Goal: Task Accomplishment & Management: Complete application form

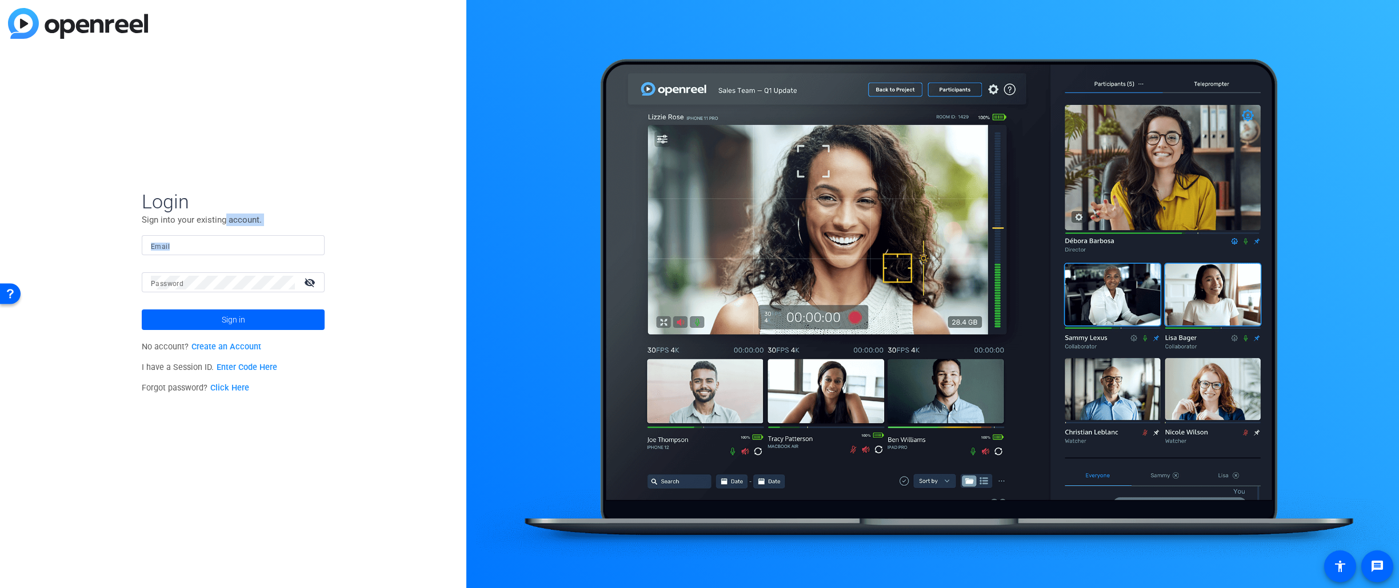
click at [229, 235] on form "Login Sign into your existing account. Email Password visibility_off Sign in" at bounding box center [233, 260] width 183 height 141
click at [233, 250] on input "Email" at bounding box center [233, 246] width 165 height 14
click at [411, 371] on div "Login Sign into your existing account. Email Password visibility_off Sign in No…" at bounding box center [233, 294] width 466 height 588
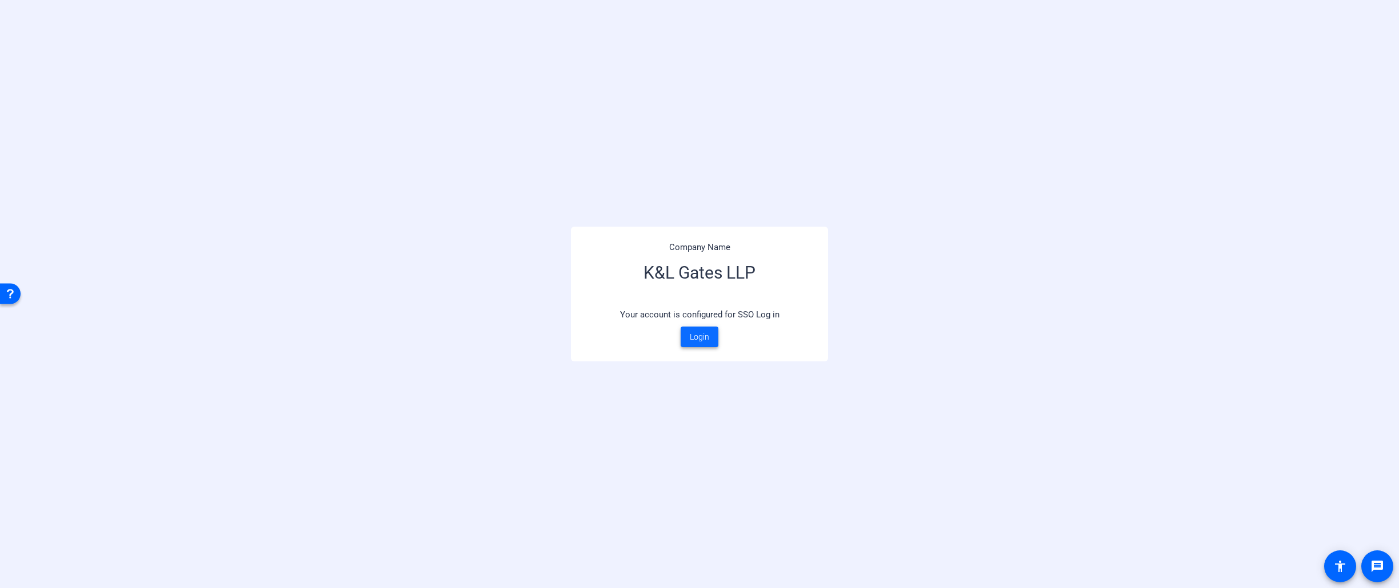
click at [713, 339] on span at bounding box center [699, 336] width 38 height 27
click at [707, 331] on span "Login" at bounding box center [699, 337] width 19 height 12
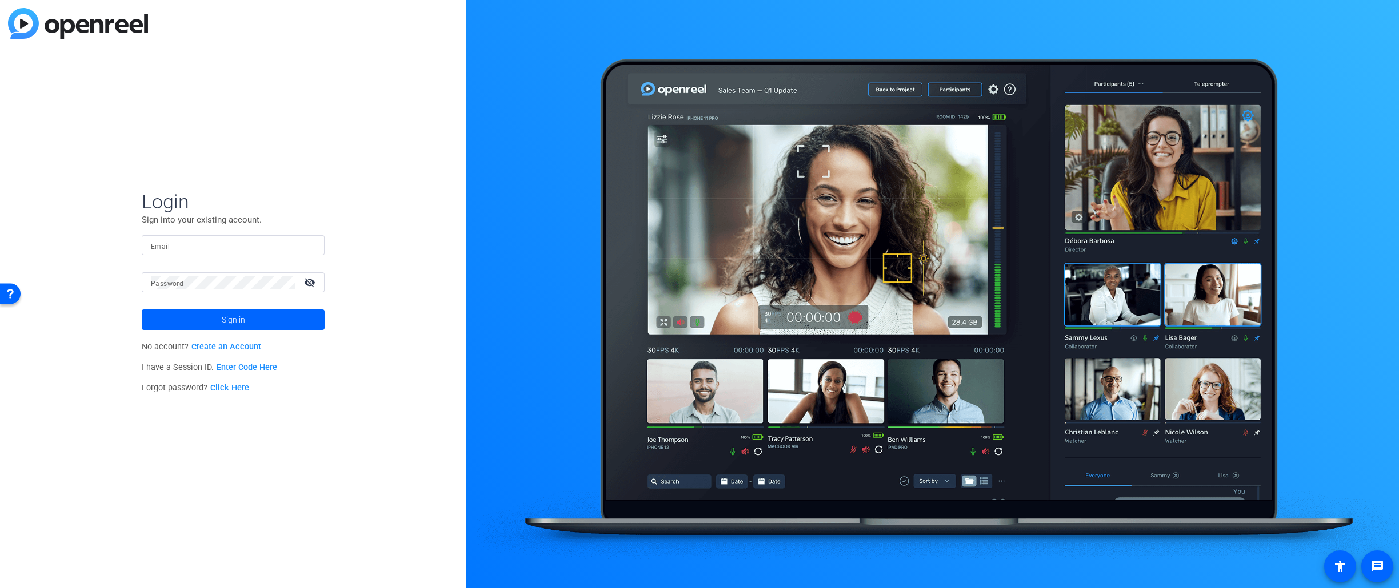
click at [279, 126] on div "Login Sign into your existing account. Email Password visibility_off Sign in No…" at bounding box center [233, 294] width 466 height 588
click at [209, 230] on form "Login Sign into your existing account. Email Password visibility_off Sign in" at bounding box center [233, 260] width 183 height 141
click at [214, 242] on input "Email" at bounding box center [233, 246] width 165 height 14
type input "amy.kennedy@klgates.com"
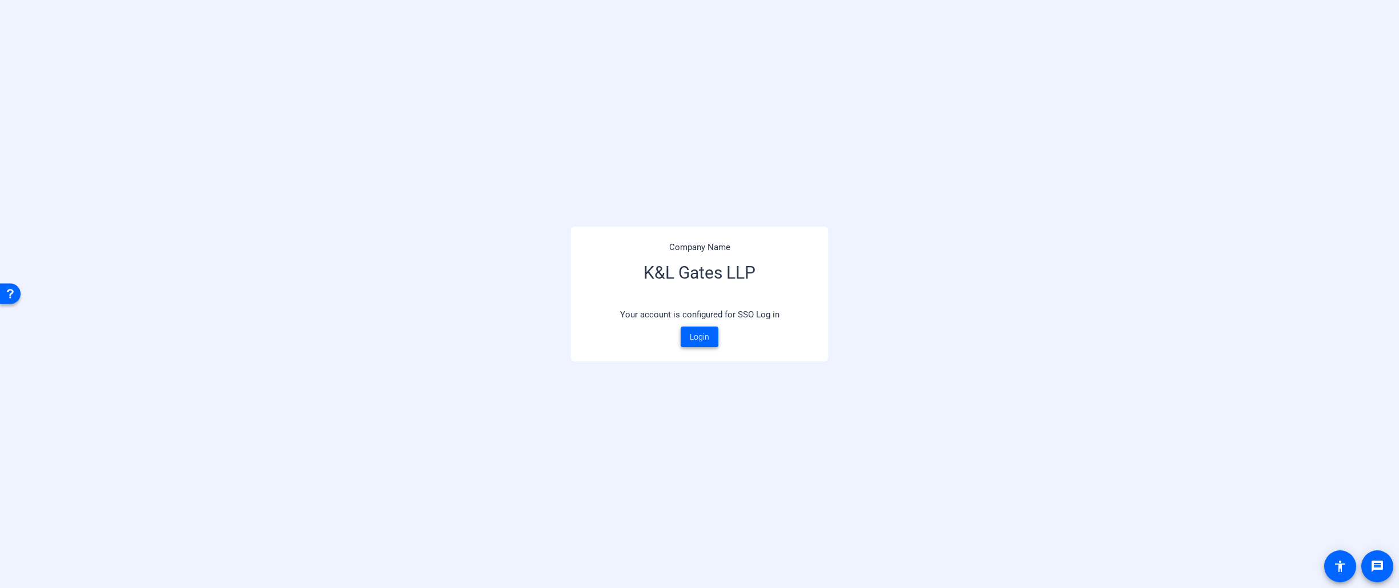
drag, startPoint x: 694, startPoint y: 340, endPoint x: 753, endPoint y: 295, distance: 74.3
click at [694, 340] on span "Login" at bounding box center [699, 337] width 19 height 12
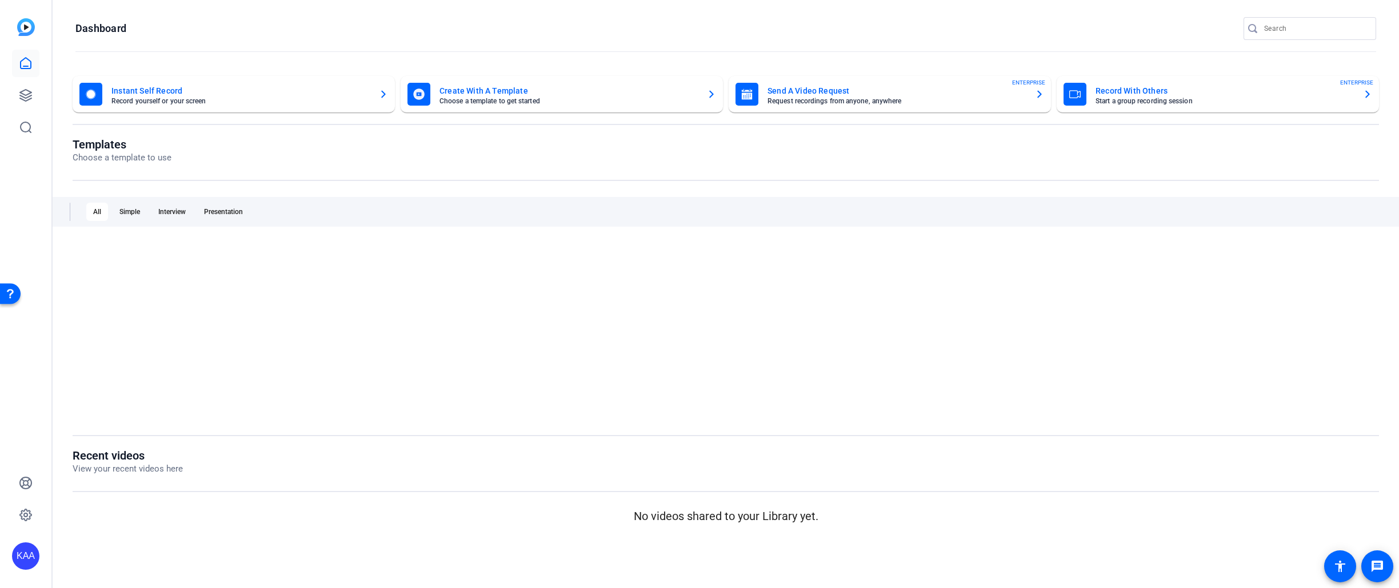
click at [895, 93] on mat-card-title "Send A Video Request" at bounding box center [896, 91] width 258 height 14
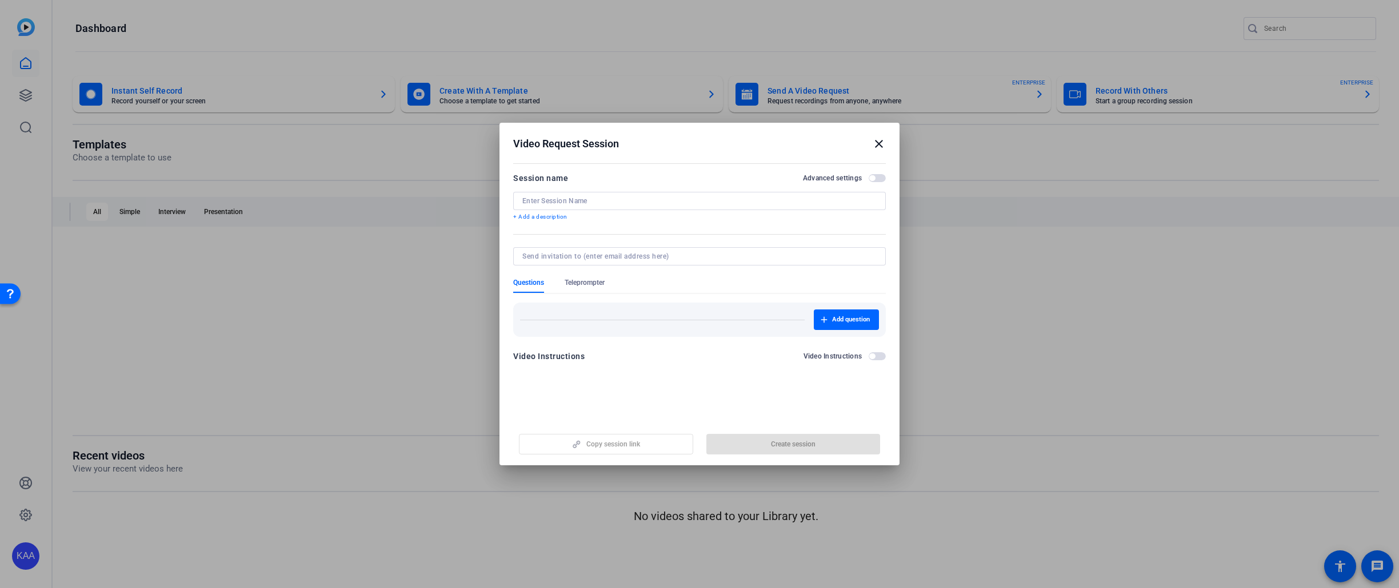
click at [878, 177] on span "button" at bounding box center [876, 178] width 17 height 8
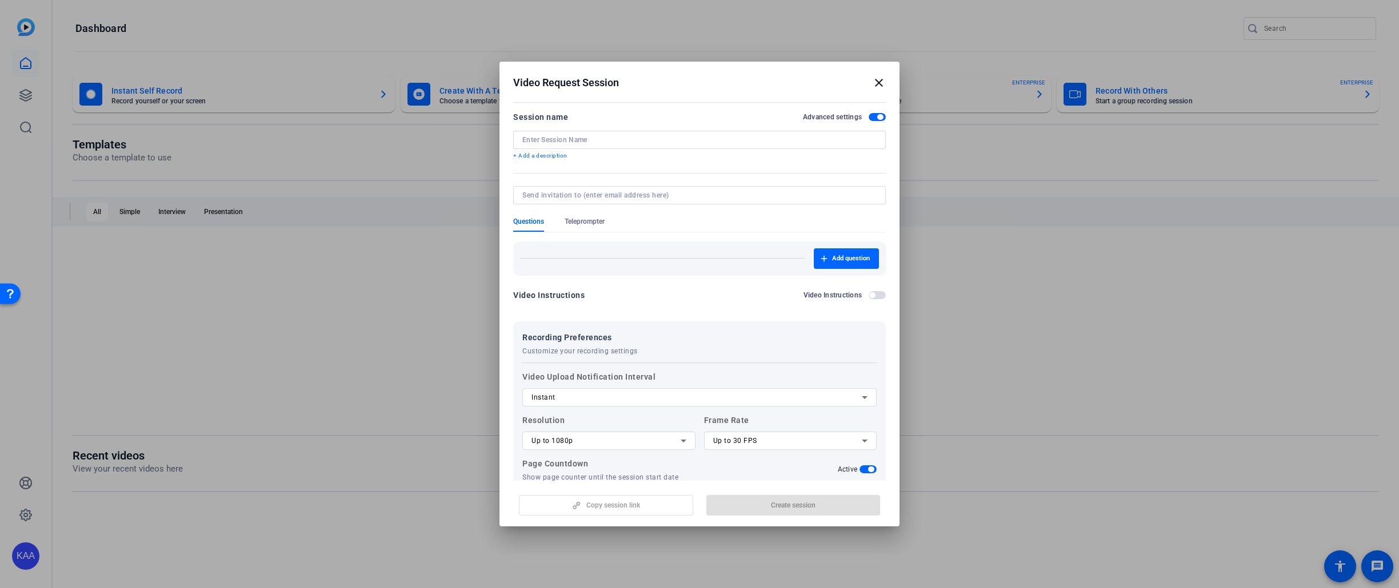
click at [642, 389] on div "Instant" at bounding box center [699, 398] width 336 height 18
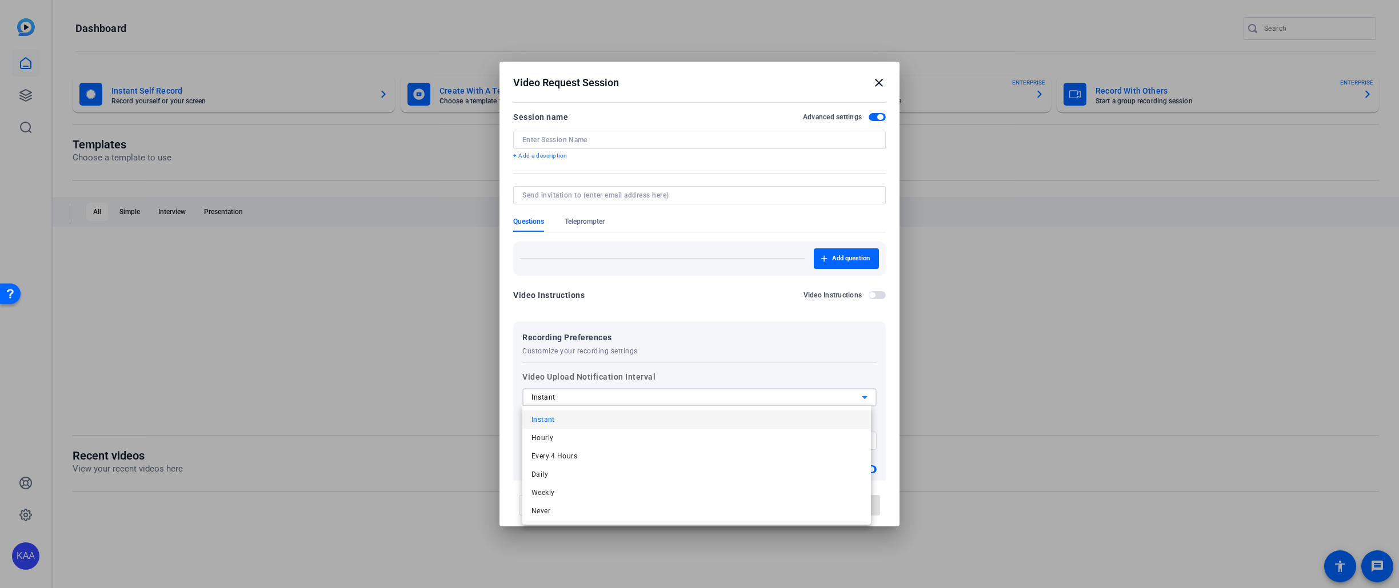
click at [810, 359] on div at bounding box center [699, 294] width 1399 height 588
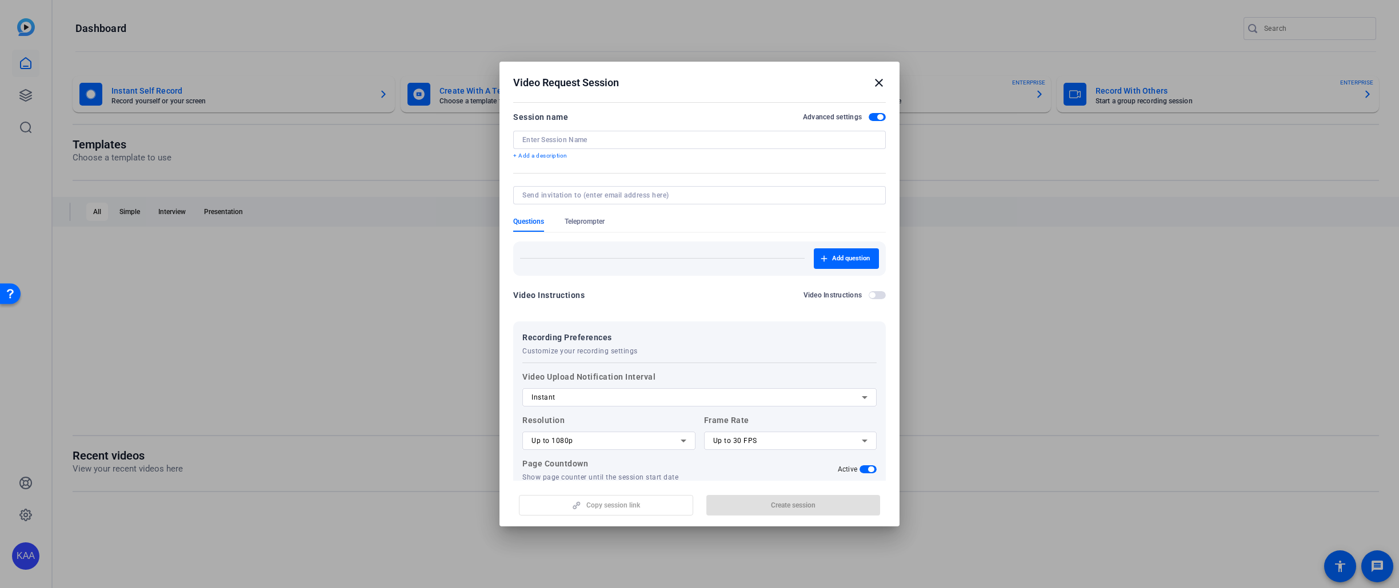
click at [610, 135] on input at bounding box center [699, 139] width 354 height 9
paste input "AUS Innovation Committee project"
type input "AUS Innovation Committee project"
click at [691, 202] on div at bounding box center [699, 195] width 354 height 18
type input "[PERSON_NAME]"
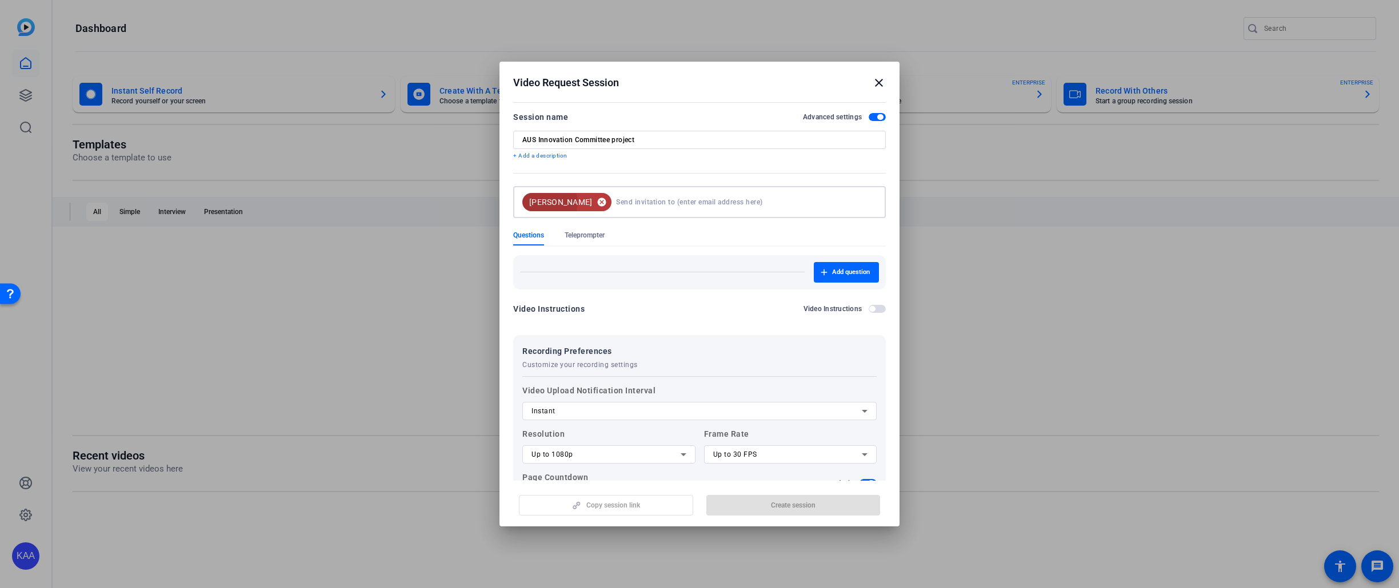
click at [592, 203] on mat-icon "cancel" at bounding box center [601, 202] width 19 height 10
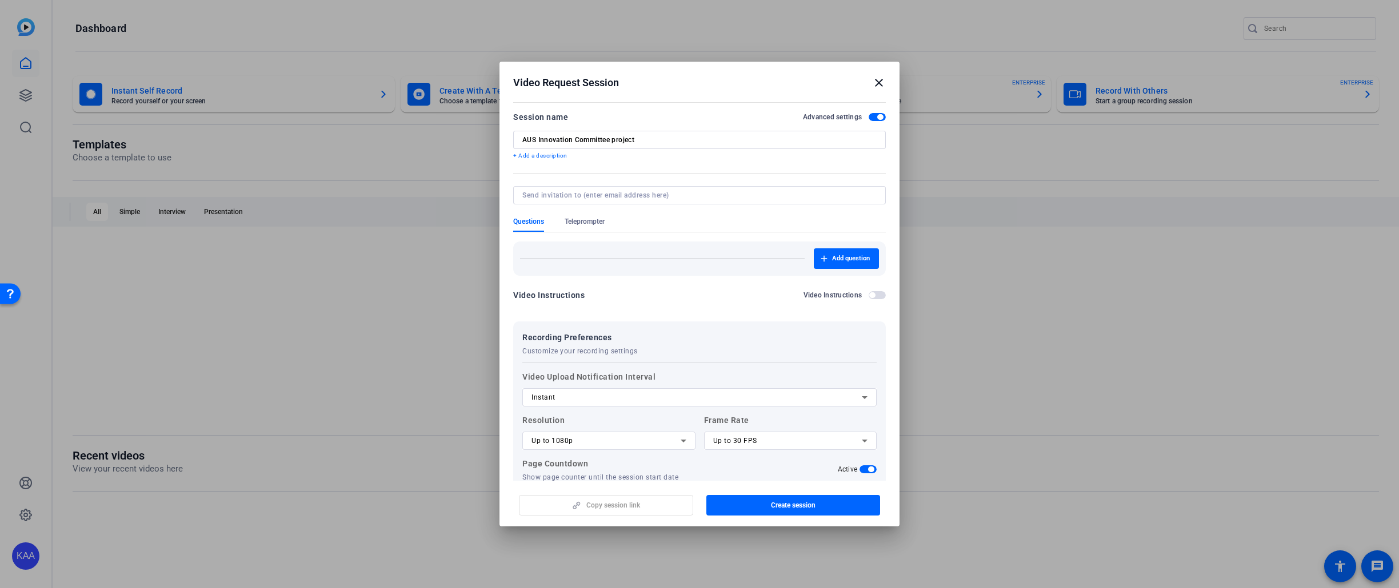
click at [636, 197] on input at bounding box center [697, 195] width 350 height 9
paste input "[EMAIL_ADDRESS][PERSON_NAME][DOMAIN_NAME]"
type input "[EMAIL_ADDRESS][PERSON_NAME][DOMAIN_NAME]"
click at [869, 298] on form "Session name Advanced settings AUS Innovation Committee project + Add a descrip…" at bounding box center [699, 325] width 373 height 431
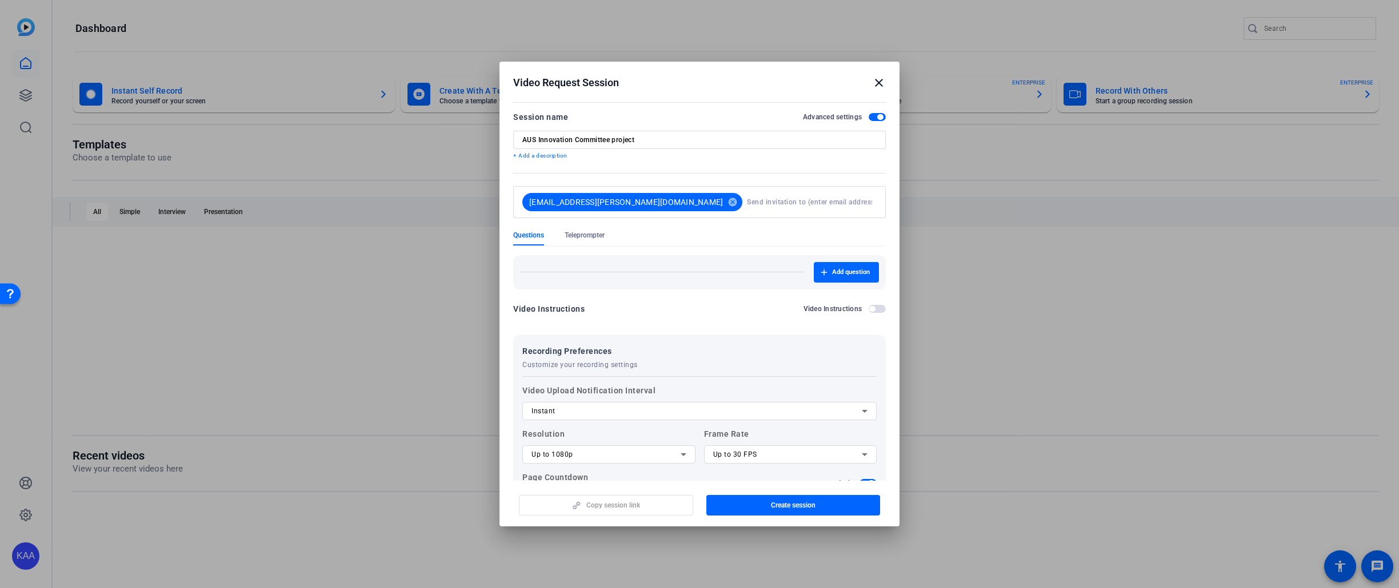
drag, startPoint x: 868, startPoint y: 309, endPoint x: 875, endPoint y: 310, distance: 7.0
click at [869, 309] on span "button" at bounding box center [872, 309] width 6 height 6
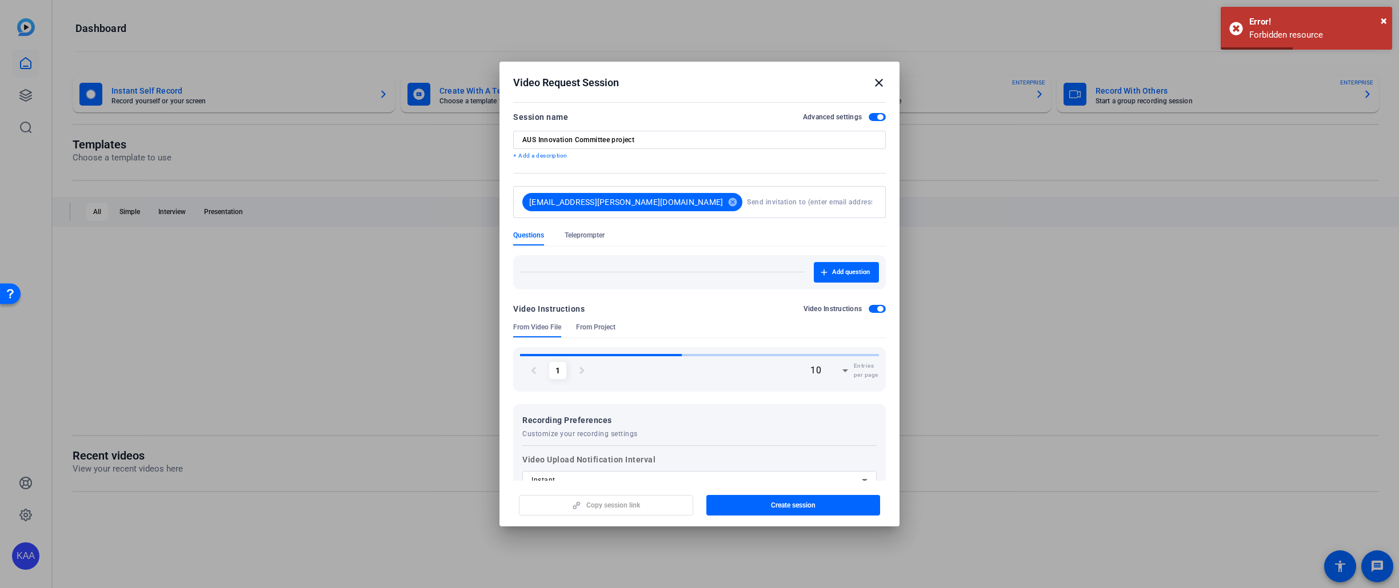
drag, startPoint x: 796, startPoint y: 70, endPoint x: 718, endPoint y: 37, distance: 84.5
click at [718, 37] on div "Video Request Session close Session name Advanced settings AUS Innovation Commi…" at bounding box center [699, 294] width 1399 height 588
click at [877, 309] on span "button" at bounding box center [880, 309] width 6 height 6
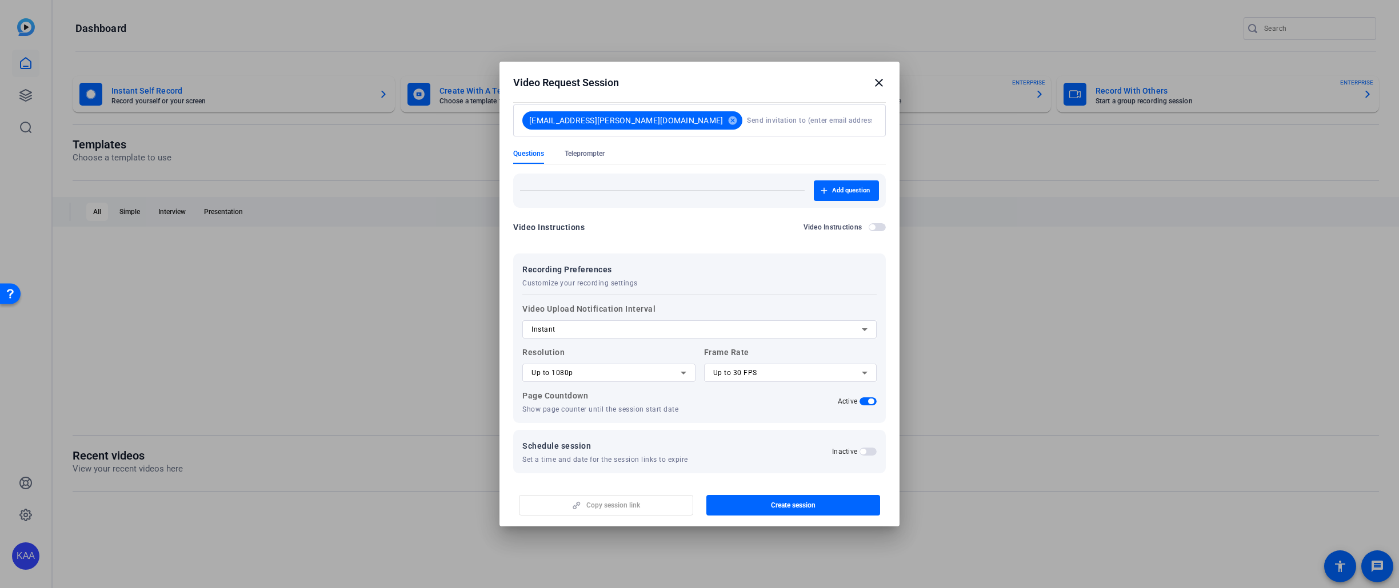
scroll to position [86, 0]
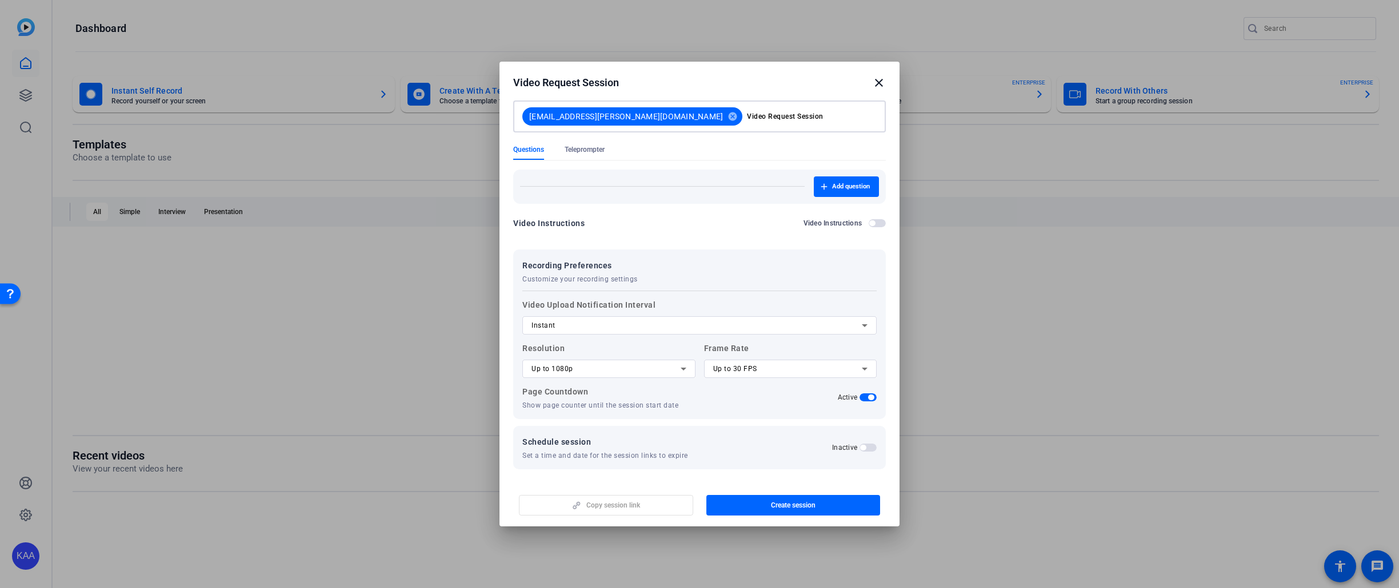
type input "Video Request Session"
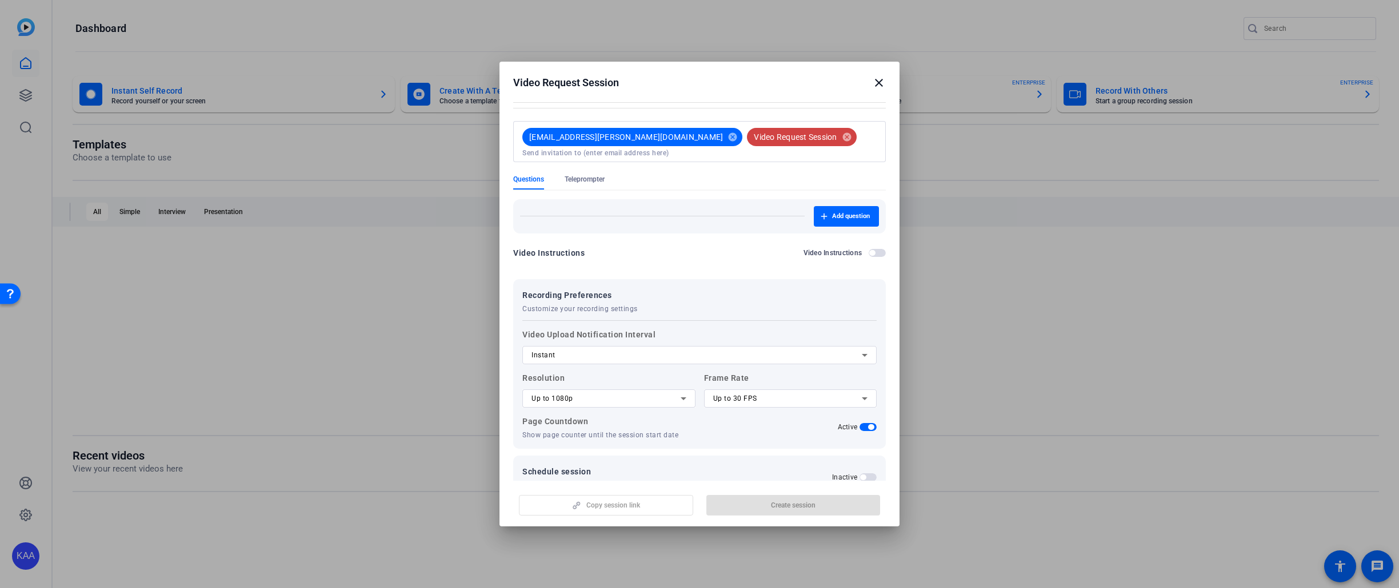
scroll to position [0, 0]
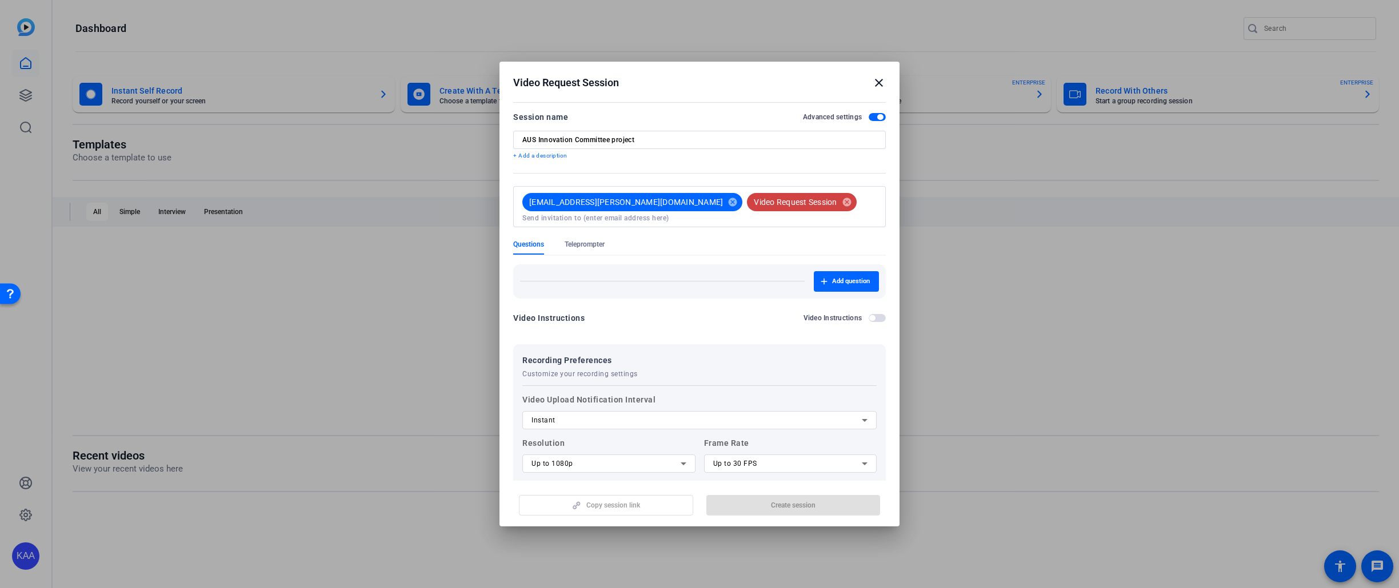
click at [534, 157] on p "+ Add a description" at bounding box center [699, 155] width 373 height 9
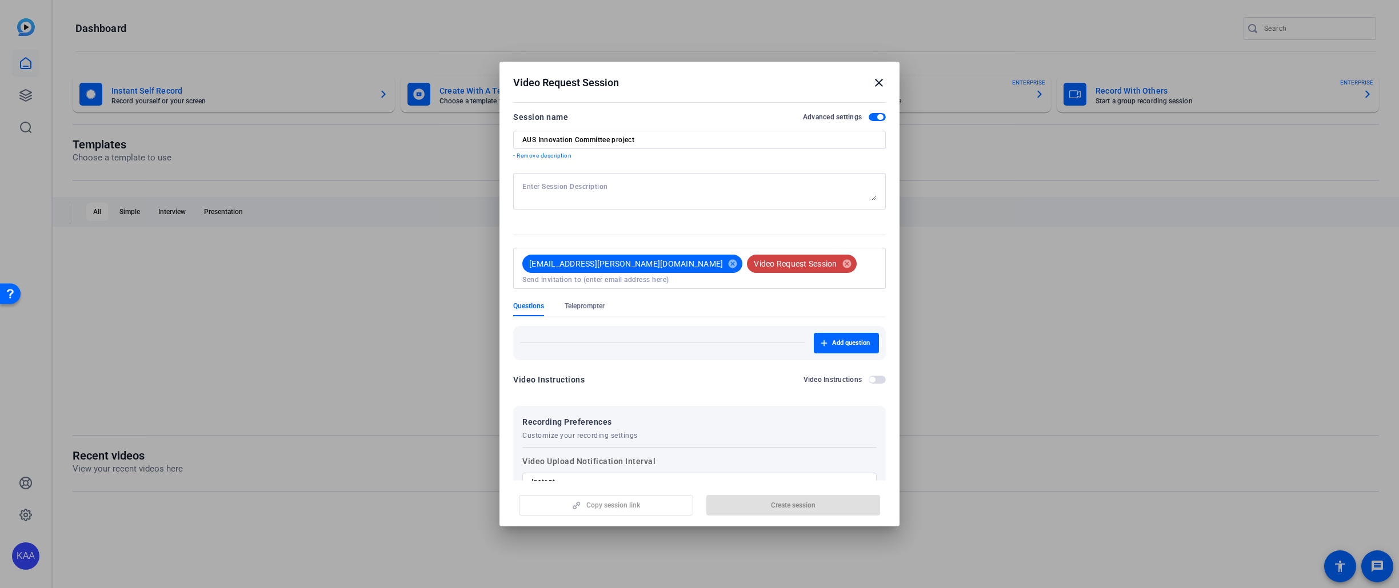
click at [618, 190] on textarea at bounding box center [699, 191] width 354 height 18
type textarea "Interview with lead lawyer/ outro recap."
click at [683, 142] on input "AUS Innovation Committee project" at bounding box center [699, 139] width 354 height 9
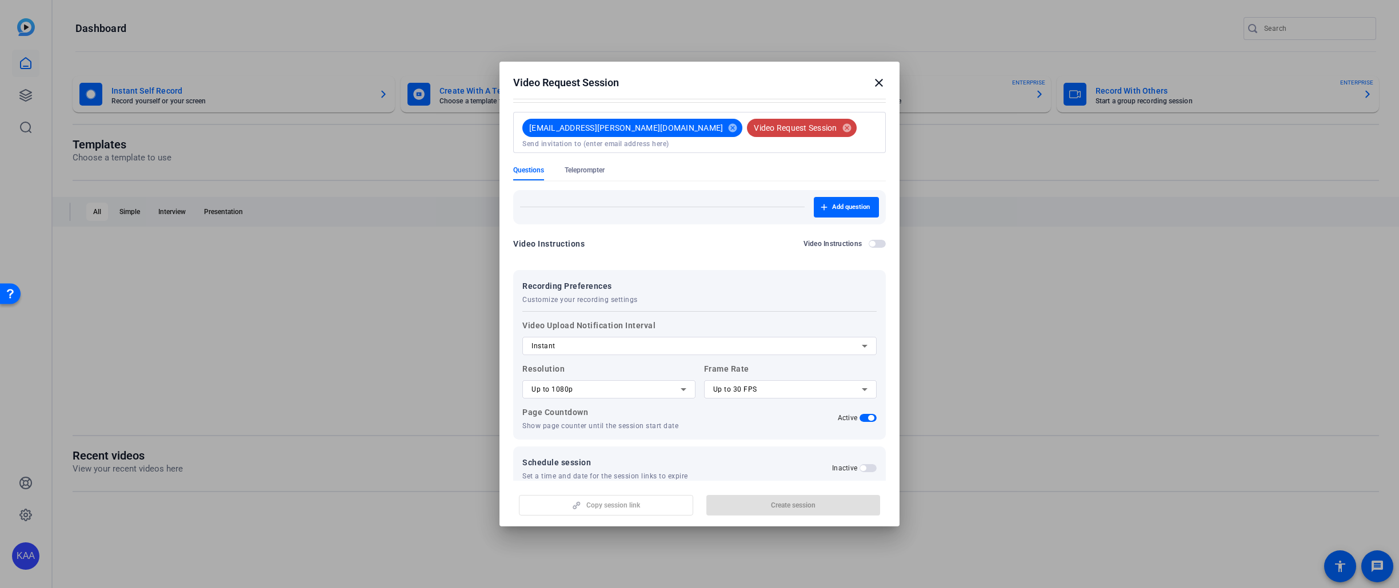
scroll to position [147, 0]
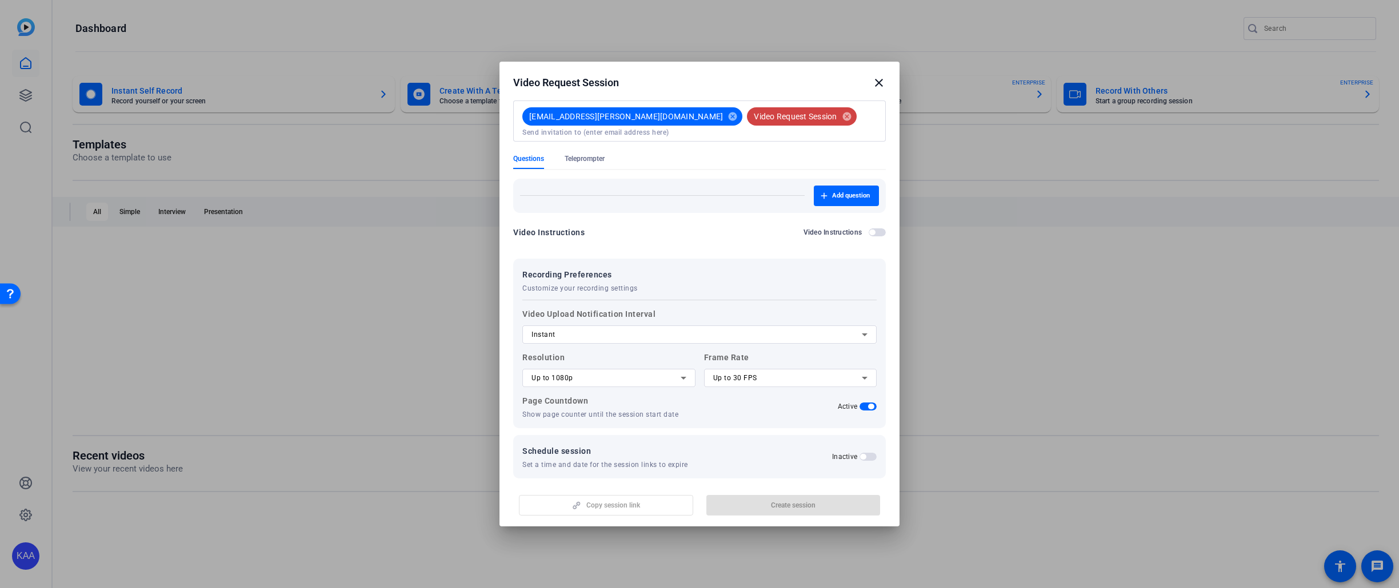
click at [680, 444] on span "Schedule session" at bounding box center [605, 451] width 166 height 14
drag, startPoint x: 634, startPoint y: 501, endPoint x: 636, endPoint y: 495, distance: 6.2
click at [633, 501] on div "Copy session link Create session" at bounding box center [699, 501] width 373 height 29
click at [724, 226] on div "Video Instructions Video Instructions" at bounding box center [699, 233] width 373 height 14
click at [624, 512] on div "Copy session link Create session" at bounding box center [699, 501] width 373 height 29
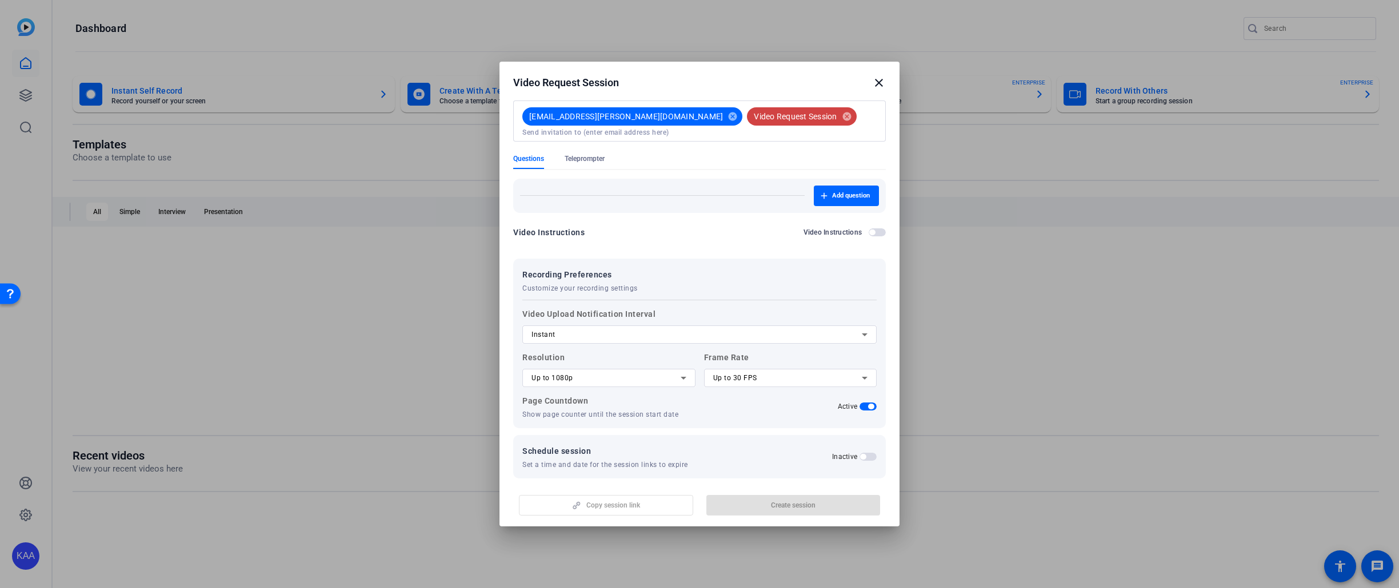
click at [860, 454] on span "button" at bounding box center [863, 457] width 6 height 6
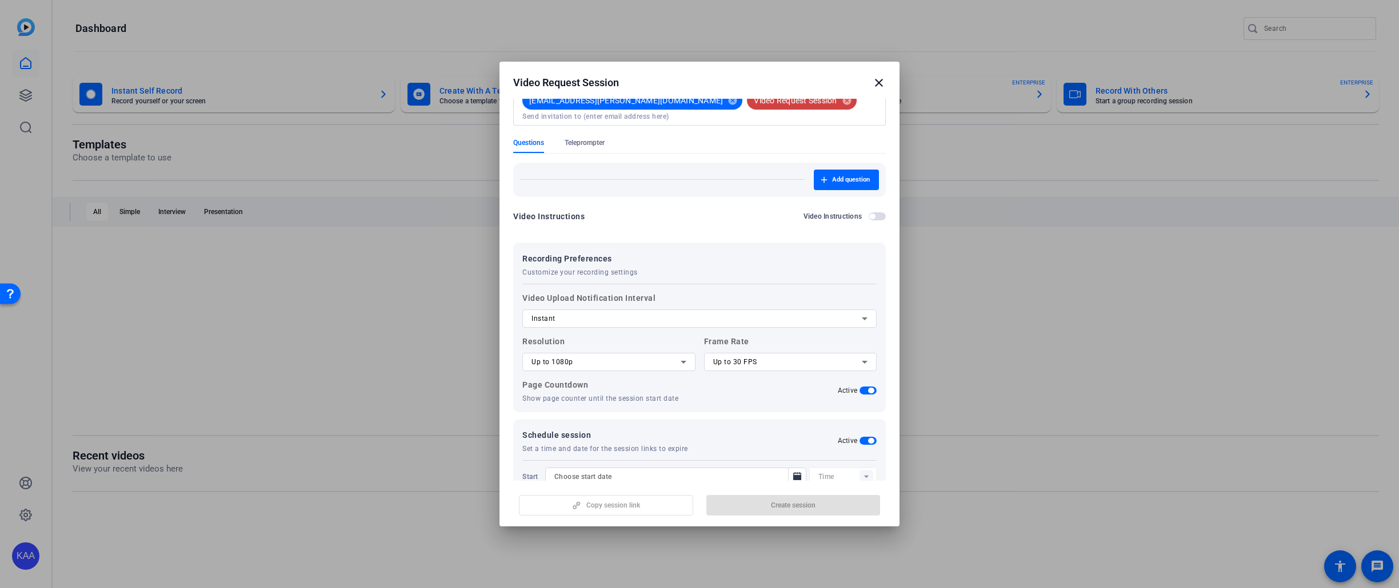
scroll to position [205, 0]
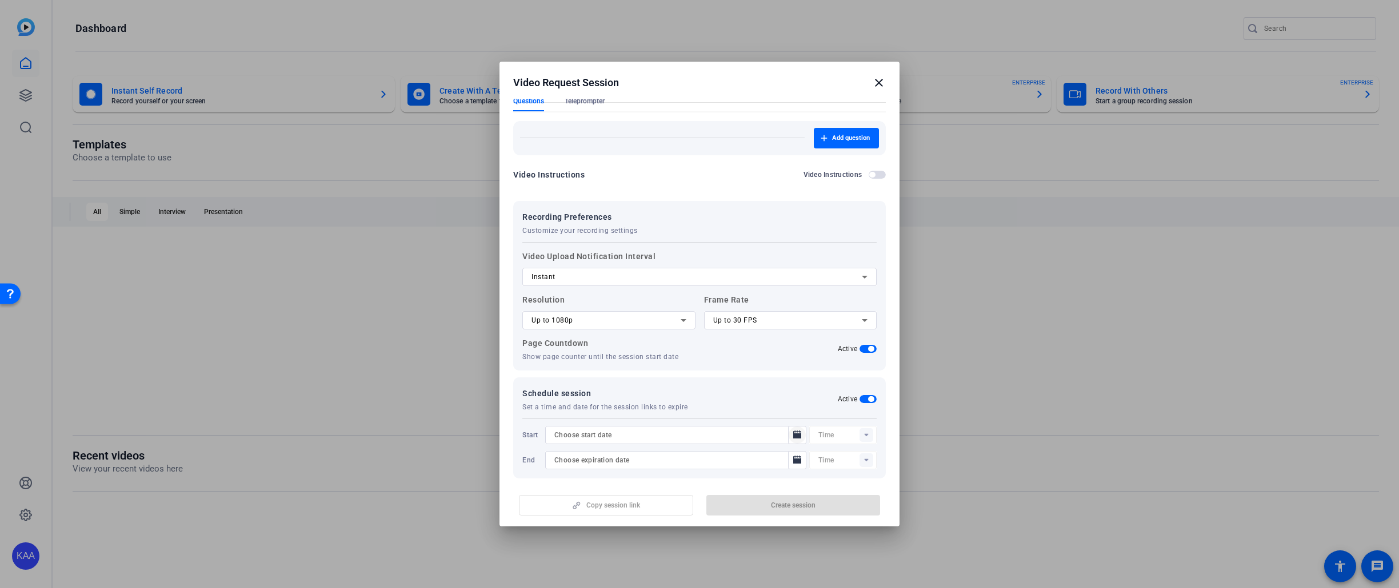
click at [795, 428] on mat-icon "Open calendar" at bounding box center [797, 435] width 14 height 14
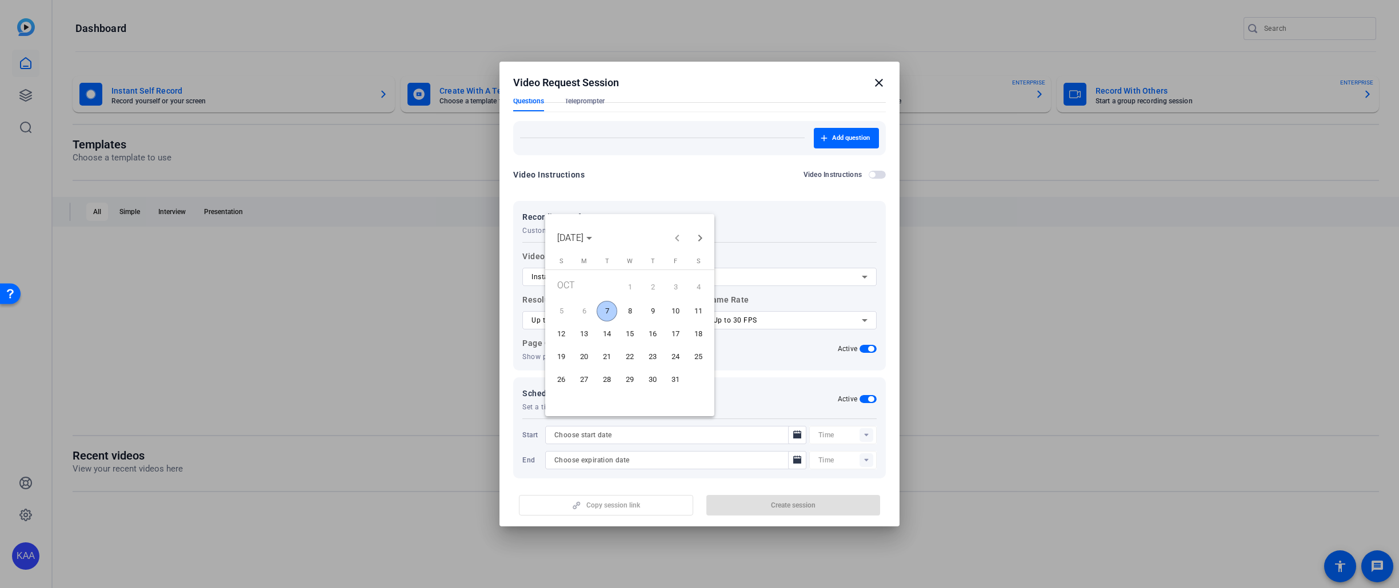
click at [609, 311] on span "7" at bounding box center [606, 311] width 21 height 21
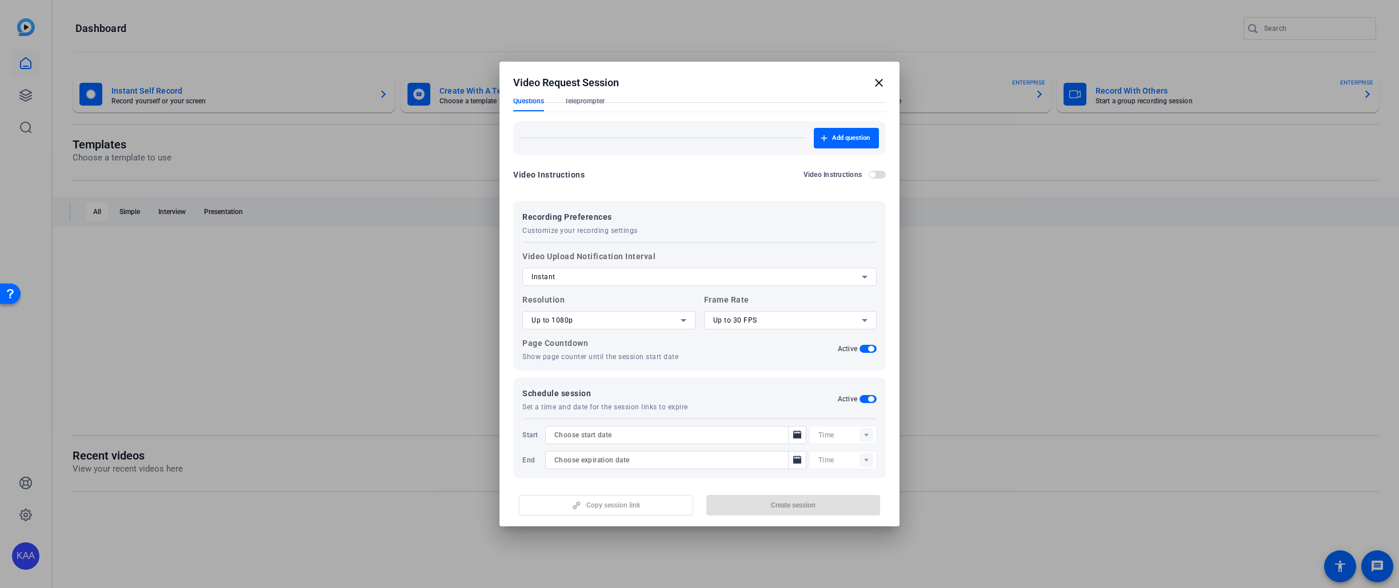
type input "[DATE]"
click at [792, 454] on icon "Open calendar" at bounding box center [796, 461] width 9 height 14
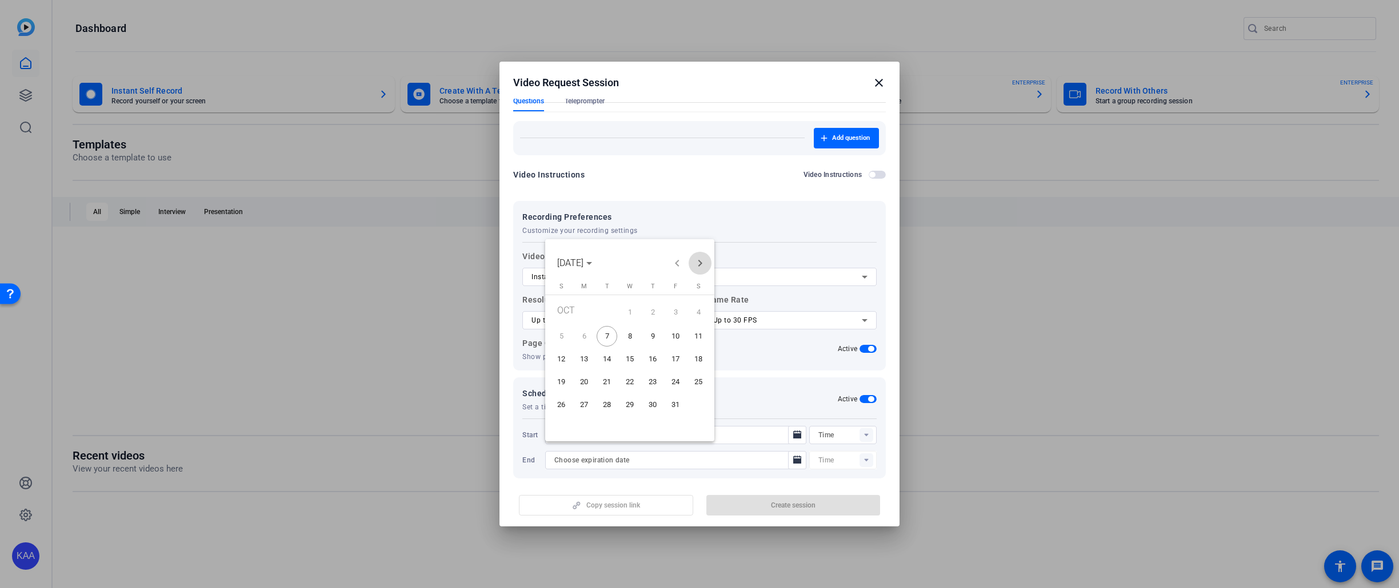
click at [699, 263] on span "Next month" at bounding box center [699, 263] width 23 height 23
click at [700, 259] on span "Next month" at bounding box center [699, 263] width 23 height 23
click at [632, 420] on span "31" at bounding box center [629, 425] width 21 height 21
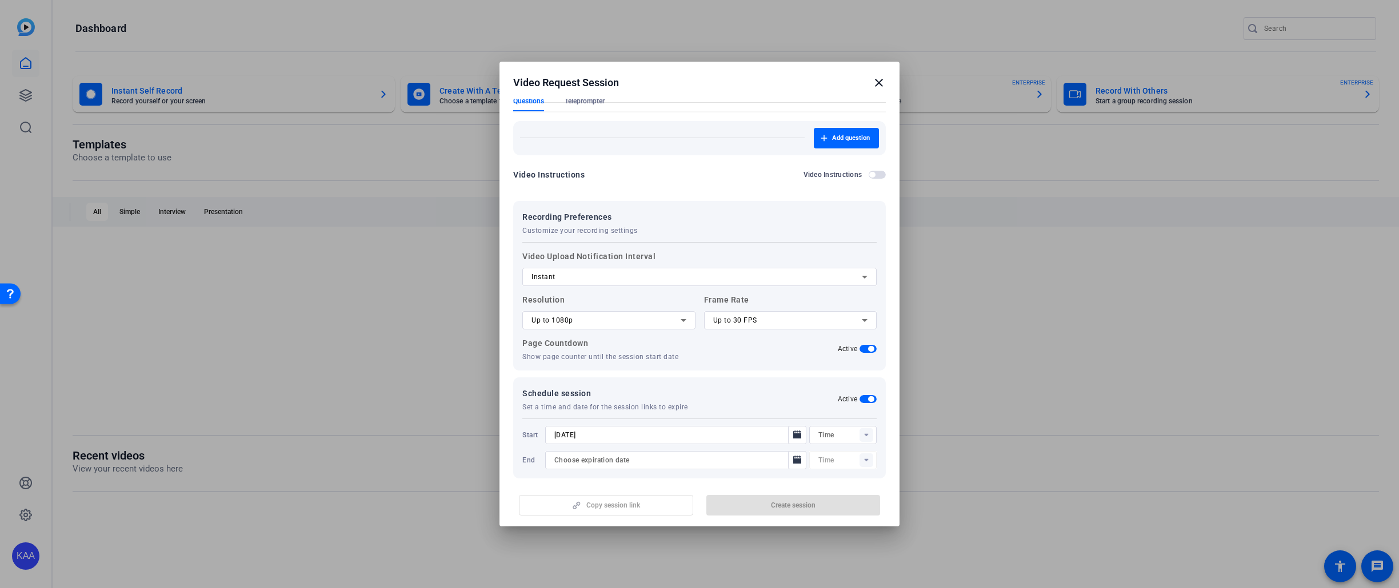
type input "[DATE]"
type input "12:11PM"
click at [705, 470] on div at bounding box center [675, 476] width 261 height 13
click at [635, 508] on div "Copy session link Create session" at bounding box center [699, 501] width 373 height 29
click at [791, 502] on div "Copy session link Create session" at bounding box center [699, 501] width 373 height 29
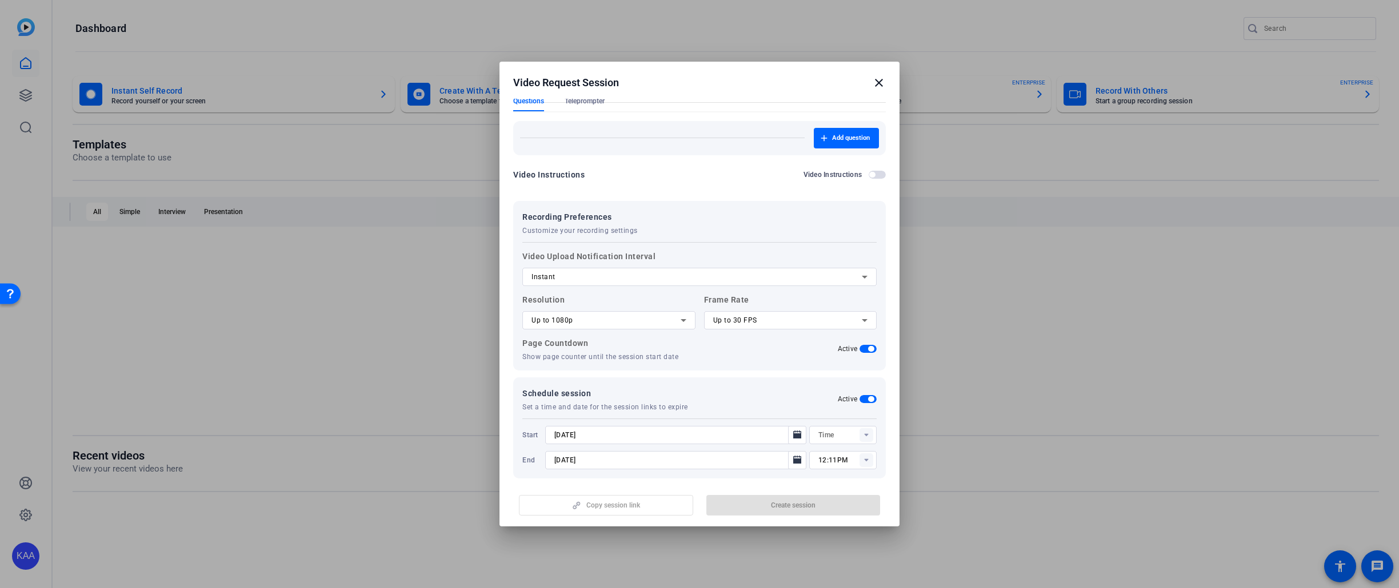
click at [794, 507] on div "Copy session link Create session" at bounding box center [699, 501] width 373 height 29
drag, startPoint x: 769, startPoint y: 80, endPoint x: 774, endPoint y: 17, distance: 63.0
click at [774, 17] on div "Video Request Session close Session name Advanced settings AUS Innovation Commi…" at bounding box center [699, 294] width 1399 height 588
click at [747, 78] on div "Video Request Session close" at bounding box center [699, 83] width 373 height 14
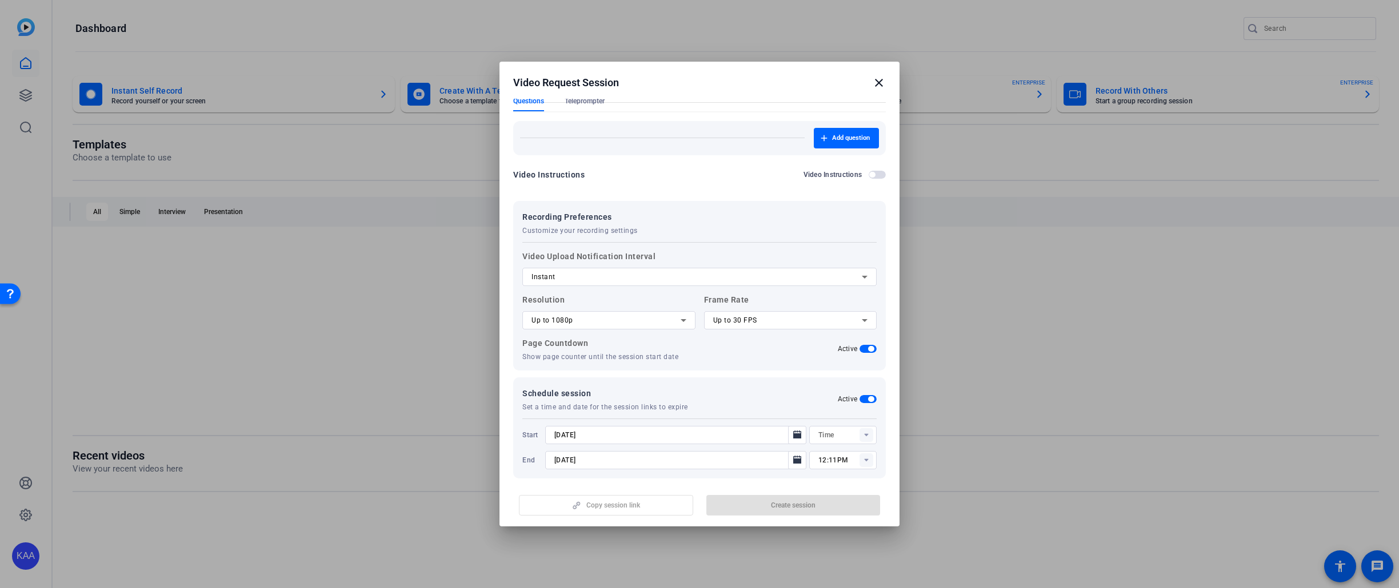
click at [874, 482] on mat-dialog-actions "Copy session link Create session" at bounding box center [699, 504] width 400 height 46
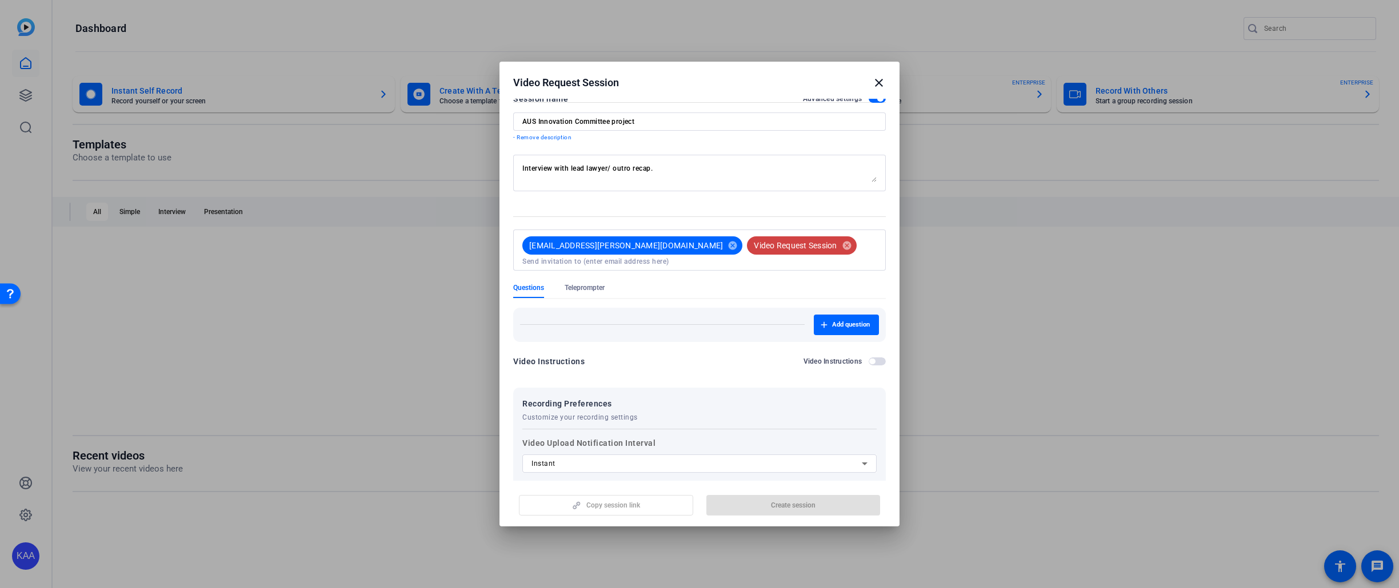
scroll to position [0, 0]
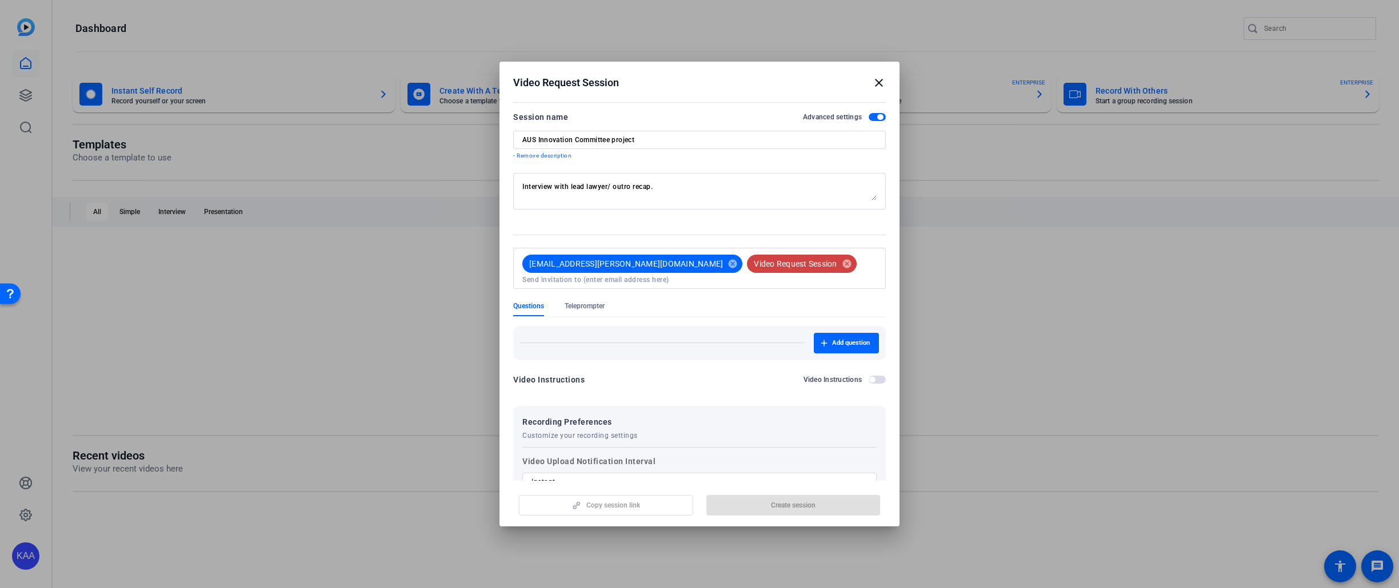
click at [877, 117] on span "button" at bounding box center [880, 117] width 6 height 6
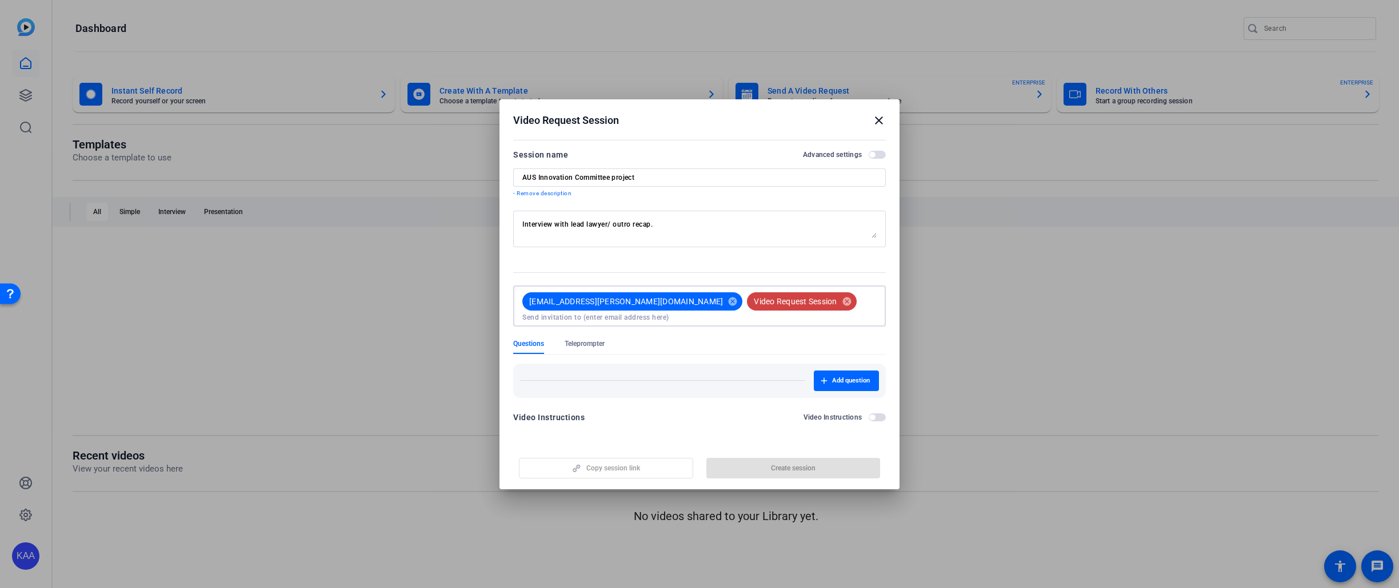
click at [794, 313] on input at bounding box center [699, 317] width 354 height 9
click at [837, 307] on mat-icon "cancel" at bounding box center [846, 302] width 19 height 10
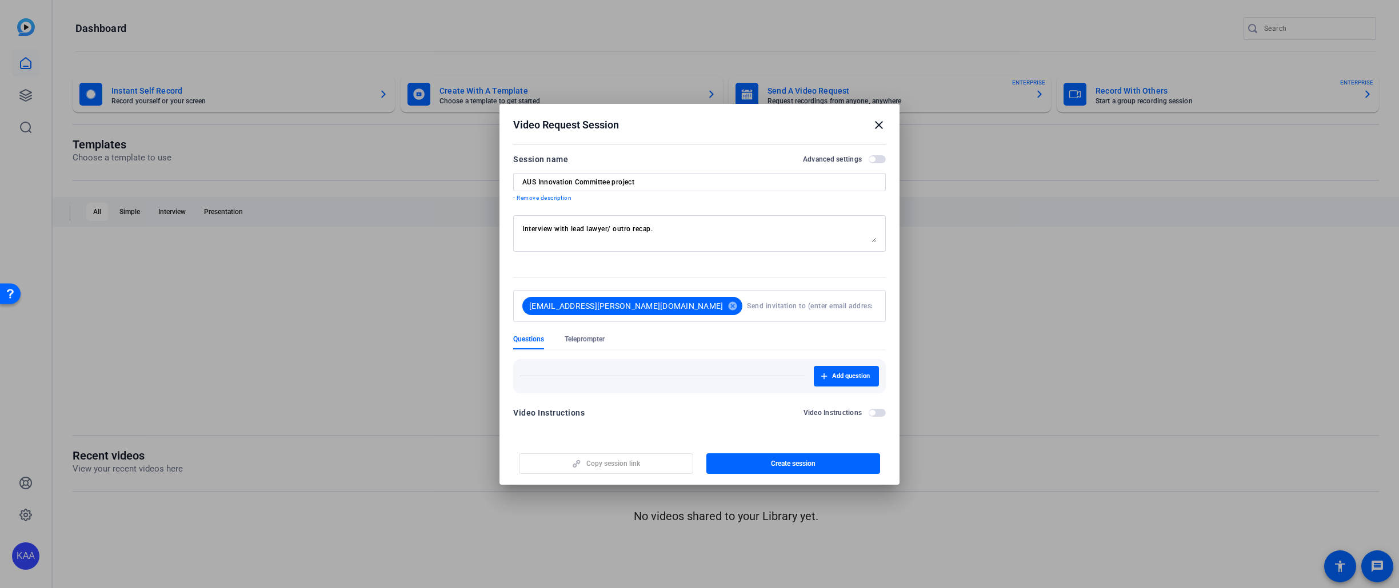
click at [874, 159] on span "button" at bounding box center [872, 160] width 6 height 6
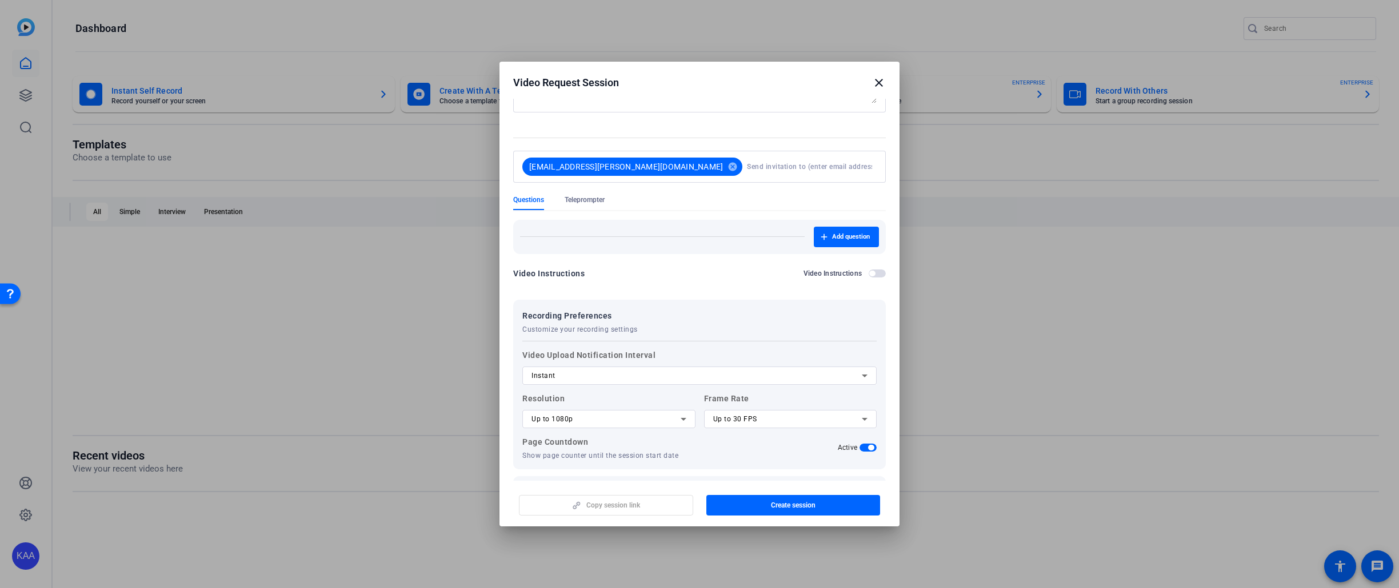
scroll to position [147, 0]
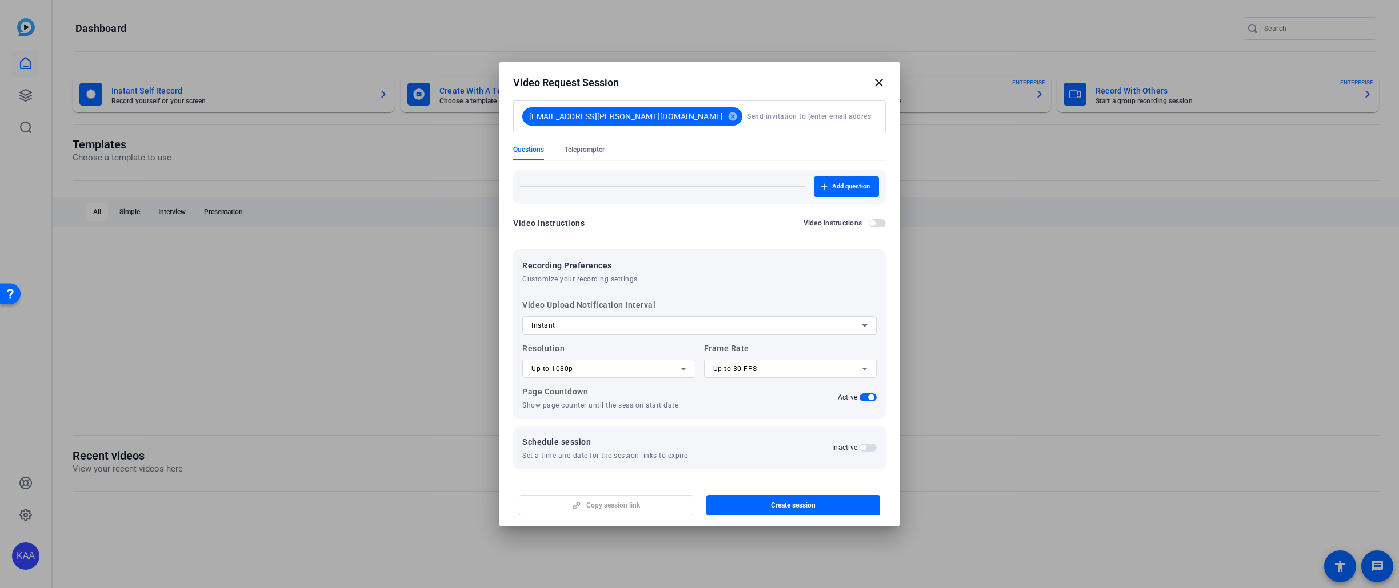
click at [655, 503] on div "Copy session link Create session" at bounding box center [699, 501] width 373 height 29
click at [772, 506] on span "Create session" at bounding box center [793, 505] width 45 height 9
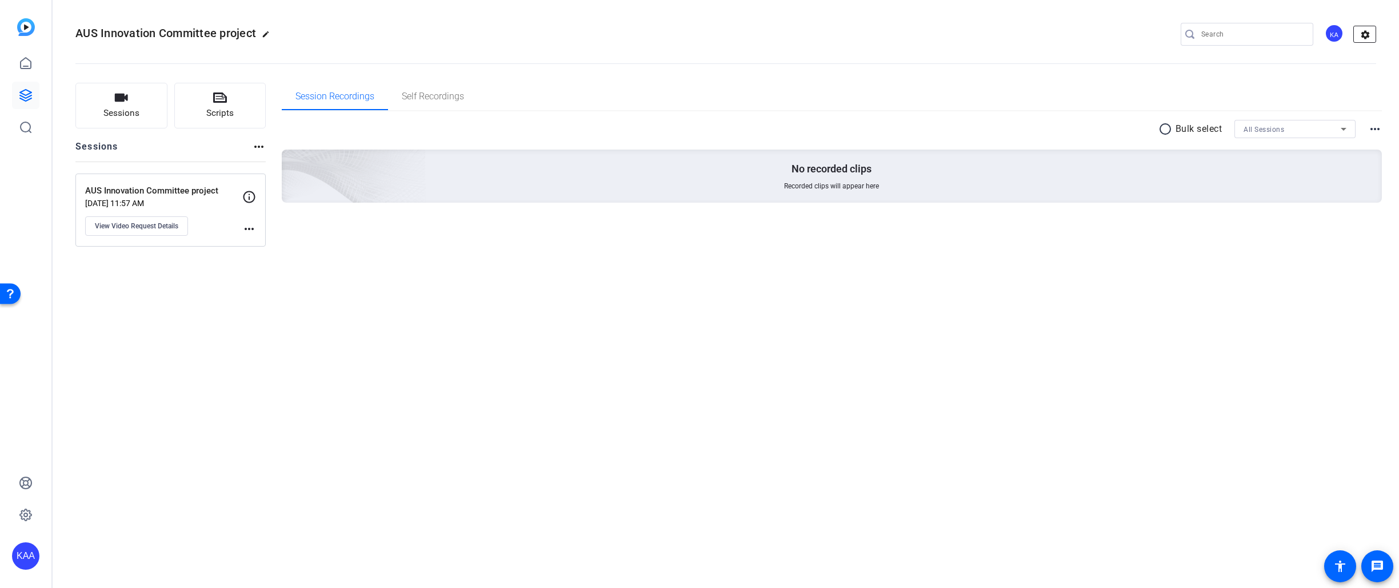
click at [1371, 32] on mat-icon "settings" at bounding box center [1364, 34] width 23 height 17
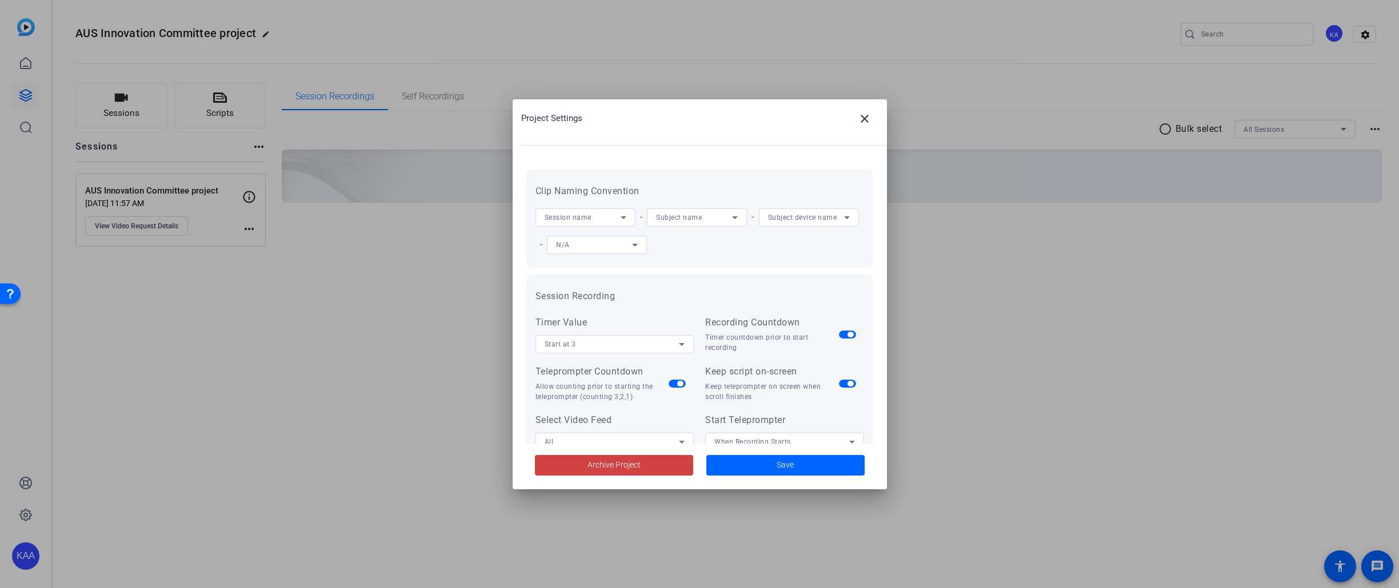
click at [240, 305] on div at bounding box center [699, 294] width 1399 height 588
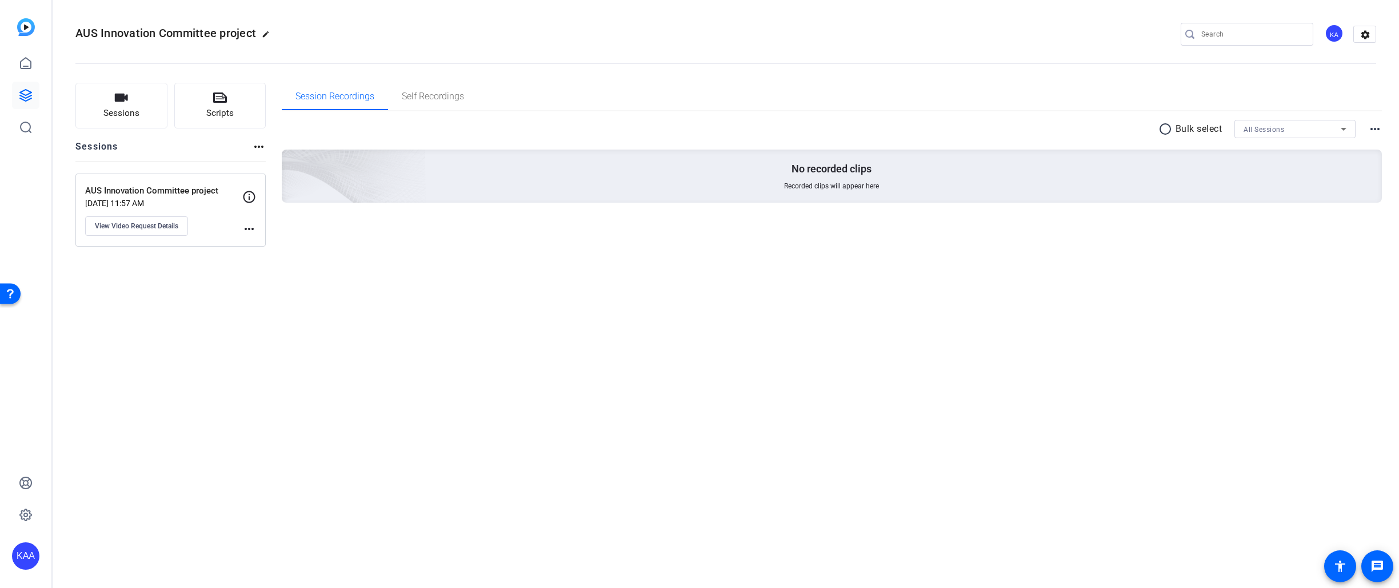
click at [251, 225] on mat-icon "more_horiz" at bounding box center [249, 229] width 14 height 14
click at [135, 224] on div at bounding box center [699, 294] width 1399 height 588
click at [170, 225] on span "View Video Request Details" at bounding box center [136, 226] width 83 height 9
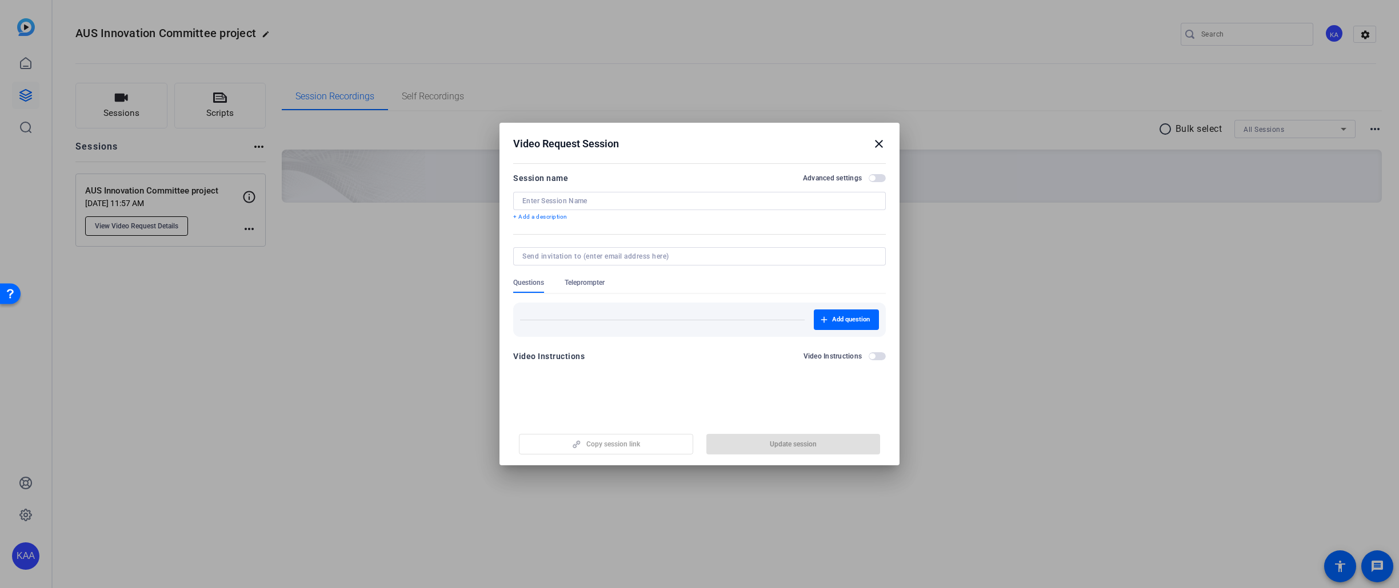
type input "AUS Innovation Committee project"
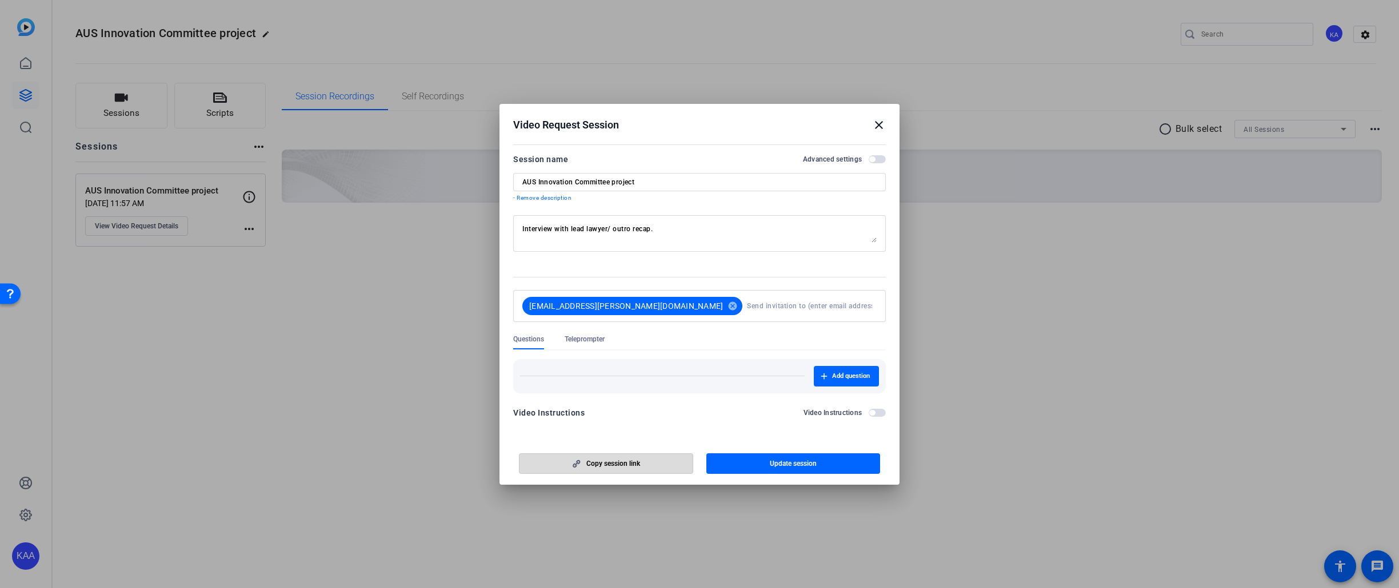
click at [640, 459] on span "Copy session link" at bounding box center [613, 463] width 54 height 9
click at [668, 119] on div "Video Request Session close" at bounding box center [699, 125] width 373 height 14
